Goal: Task Accomplishment & Management: Manage account settings

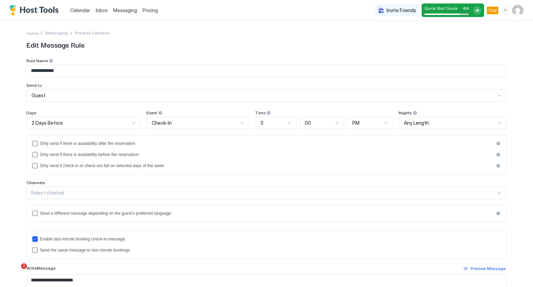
scroll to position [57, 0]
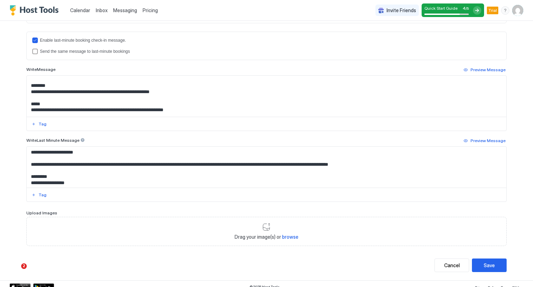
click at [77, 12] on span "Calendar" at bounding box center [80, 10] width 20 height 6
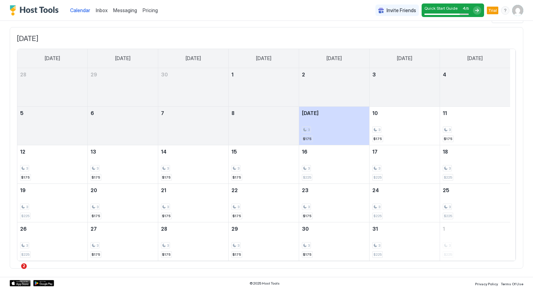
scroll to position [36, 0]
click at [40, 31] on div "[DATE] [DATE] [DATE] [DATE] [DATE] [DATE] [DATE] [DATE] 28 29 30 1 2 3 4 5 6 7 …" at bounding box center [267, 146] width 514 height 241
click at [44, 40] on span "[DATE]" at bounding box center [266, 37] width 499 height 9
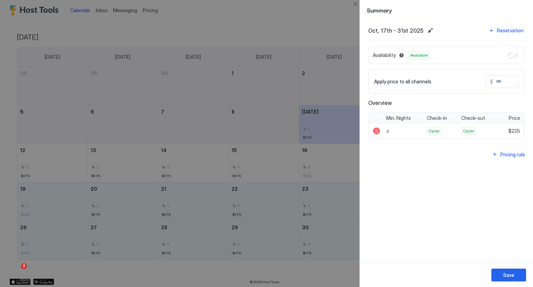
click at [313, 36] on div at bounding box center [266, 143] width 533 height 287
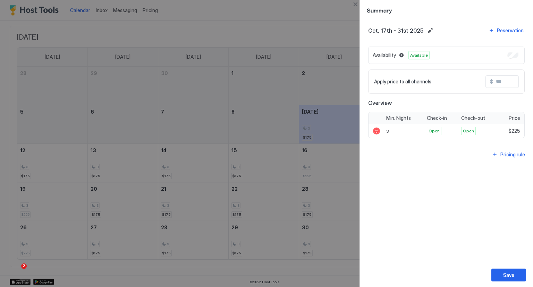
click at [271, 22] on div at bounding box center [266, 143] width 533 height 287
click at [290, 23] on div at bounding box center [266, 143] width 533 height 287
click at [77, 15] on div at bounding box center [266, 143] width 533 height 287
click at [203, 17] on div at bounding box center [266, 143] width 533 height 287
click at [107, 26] on div at bounding box center [266, 143] width 533 height 287
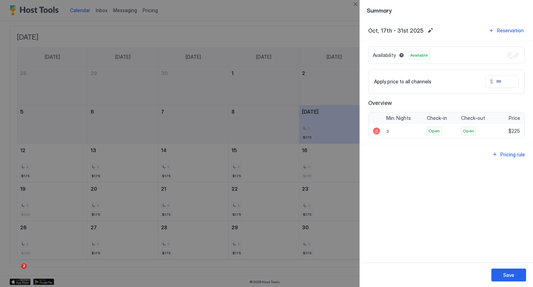
click at [508, 279] on button "Save" at bounding box center [509, 274] width 35 height 13
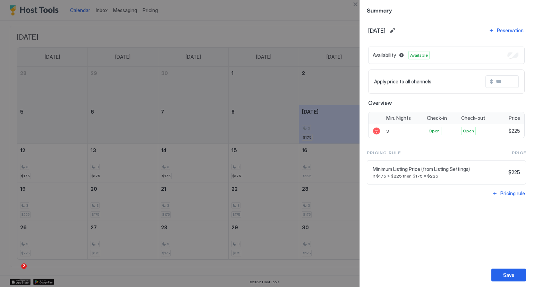
click at [275, 24] on div at bounding box center [266, 143] width 533 height 287
click at [85, 17] on div at bounding box center [266, 143] width 533 height 287
click at [511, 280] on button "Save" at bounding box center [509, 274] width 35 height 13
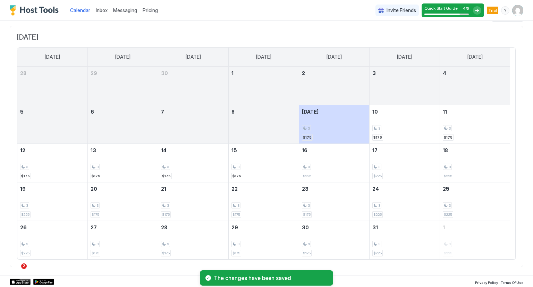
click at [81, 18] on button "Calendar" at bounding box center [80, 10] width 26 height 20
click at [79, 11] on span "Calendar" at bounding box center [80, 10] width 20 height 6
click at [80, 11] on span "Calendar" at bounding box center [80, 10] width 20 height 6
click at [78, 11] on span "Calendar" at bounding box center [80, 10] width 20 height 6
click at [82, 11] on span "Calendar" at bounding box center [80, 10] width 20 height 6
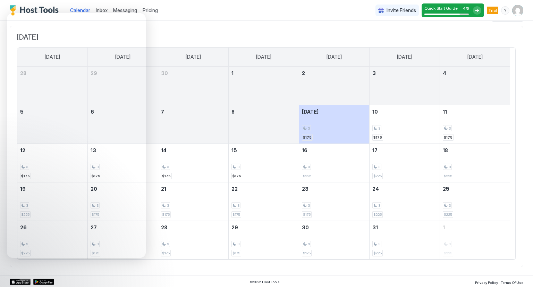
click at [149, 8] on span "Pricing" at bounding box center [150, 10] width 15 height 6
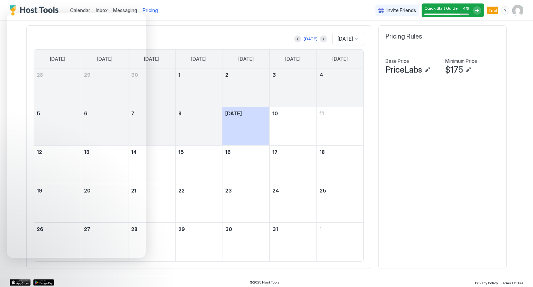
scroll to position [133, 400]
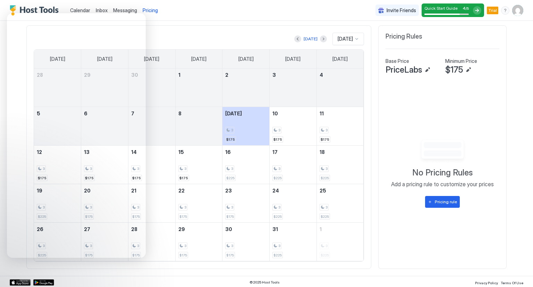
click at [149, 8] on span "Pricing" at bounding box center [150, 10] width 15 height 6
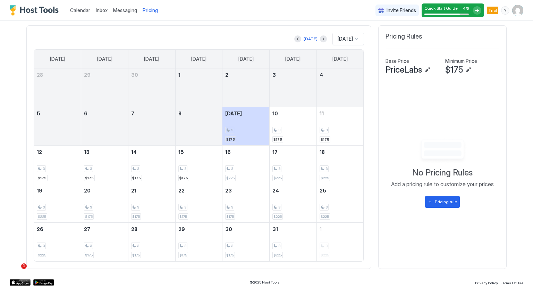
click at [514, 9] on img "User profile" at bounding box center [518, 10] width 11 height 11
click at [464, 25] on span "Trialing" at bounding box center [467, 27] width 38 height 5
click at [501, 10] on div at bounding box center [266, 143] width 533 height 287
click at [501, 10] on div "menu" at bounding box center [505, 10] width 8 height 8
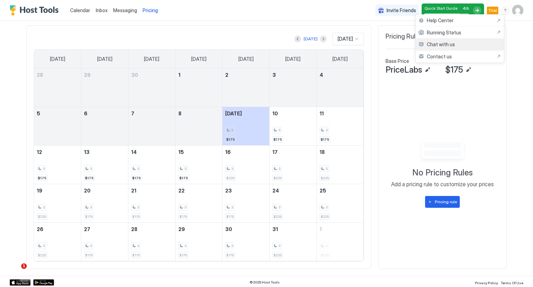
click at [427, 44] on span "Chat with us" at bounding box center [441, 44] width 28 height 6
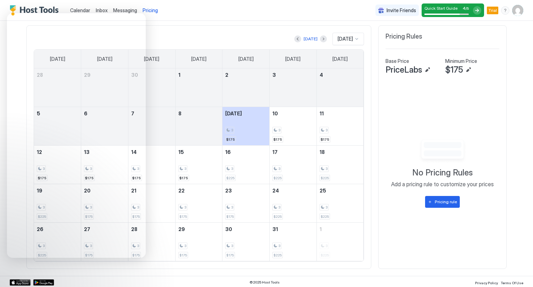
click at [183, 12] on div "Calendar Inbox Messaging Pricing Invite Friends Quick Start Guide 4 / 5 Trial CV" at bounding box center [266, 10] width 533 height 21
click at [125, 11] on span "Messaging" at bounding box center [125, 10] width 24 height 6
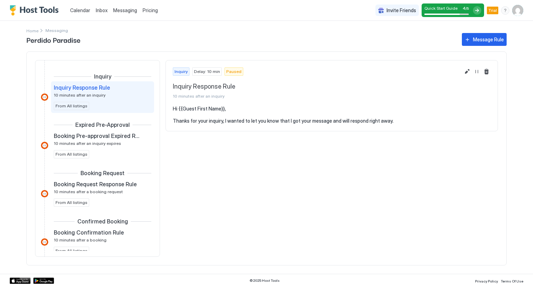
click at [81, 11] on span "Calendar" at bounding box center [80, 10] width 20 height 6
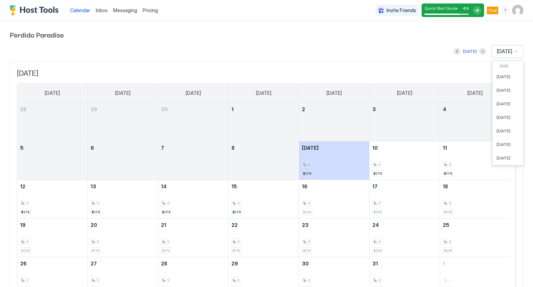
click at [497, 52] on span "[DATE]" at bounding box center [504, 51] width 15 height 6
click at [497, 150] on span "[DATE]" at bounding box center [504, 150] width 14 height 5
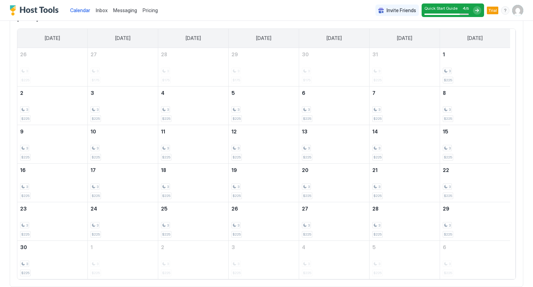
scroll to position [74, 0]
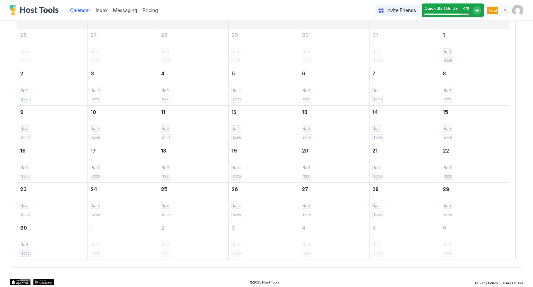
click at [513, 11] on img "User profile" at bounding box center [518, 10] width 11 height 11
click at [448, 40] on span "Settings" at bounding box center [450, 39] width 19 height 6
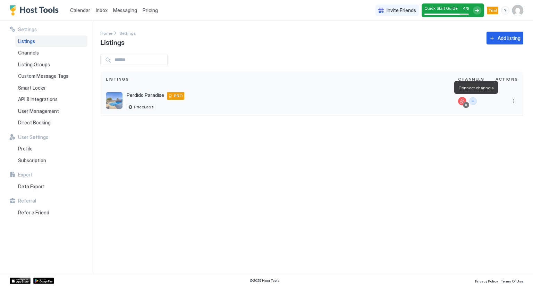
click at [472, 101] on button "Connect channels" at bounding box center [473, 101] width 8 height 8
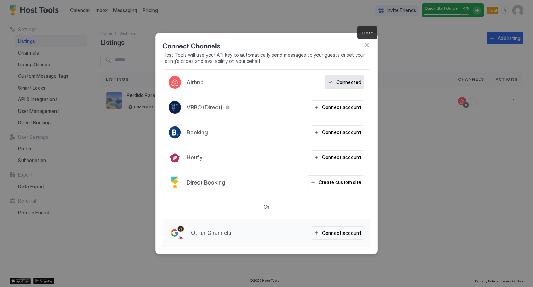
click at [366, 48] on button "button" at bounding box center [367, 45] width 7 height 7
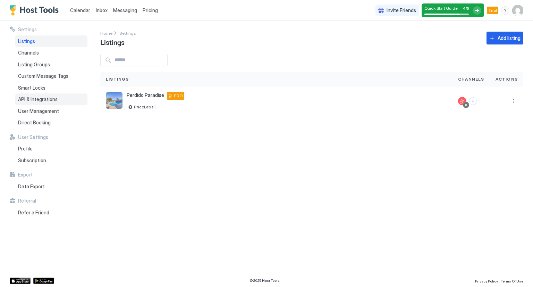
click at [36, 99] on span "API & Integrations" at bounding box center [38, 99] width 40 height 6
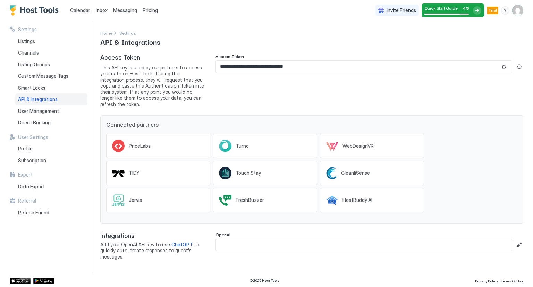
click at [151, 9] on span "Pricing" at bounding box center [150, 10] width 15 height 6
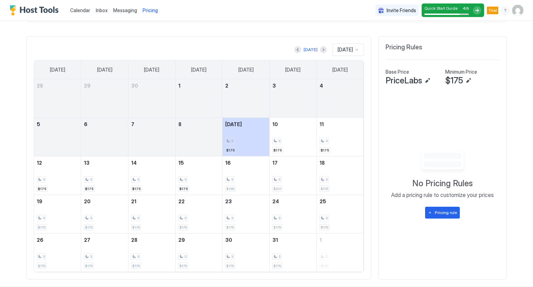
scroll to position [208, 0]
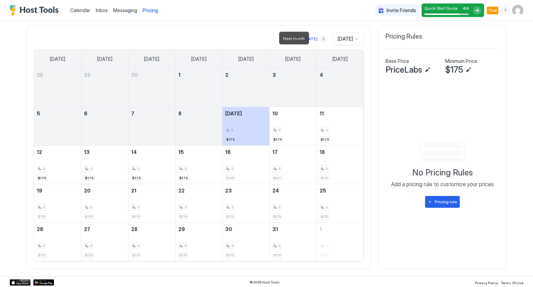
click at [320, 36] on button "Next month" at bounding box center [323, 38] width 7 height 7
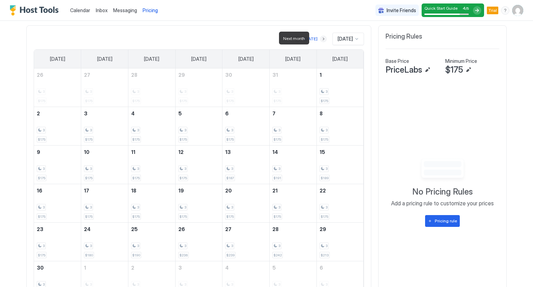
click at [320, 36] on button "Next month" at bounding box center [323, 38] width 7 height 7
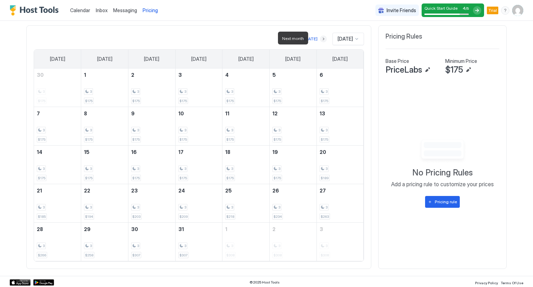
click at [320, 39] on button "Next month" at bounding box center [323, 38] width 7 height 7
